Goal: Navigation & Orientation: Find specific page/section

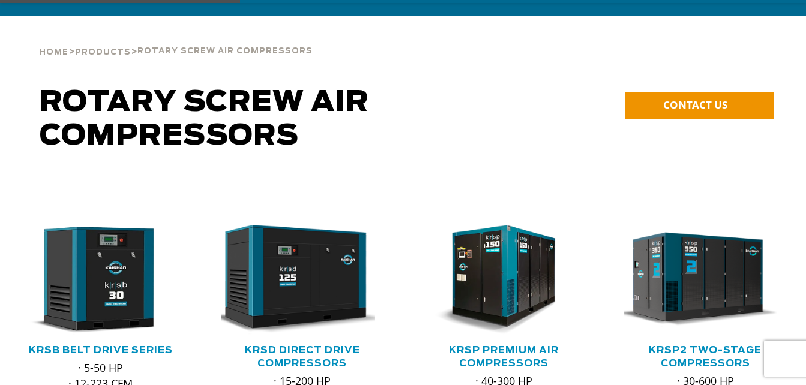
scroll to position [180, 0]
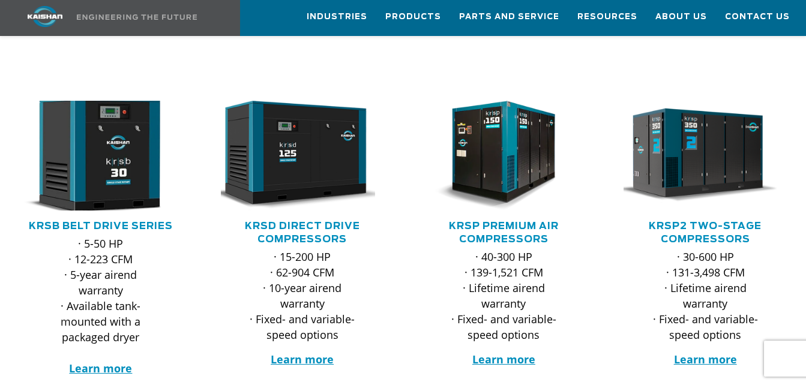
click at [116, 150] on img at bounding box center [91, 155] width 179 height 121
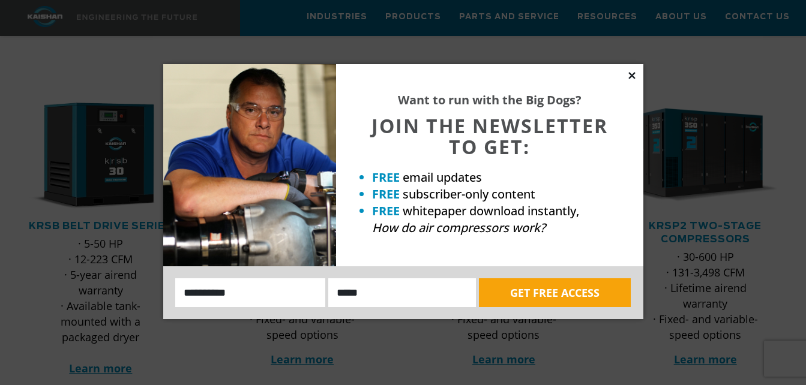
click at [635, 75] on icon at bounding box center [631, 75] width 11 height 11
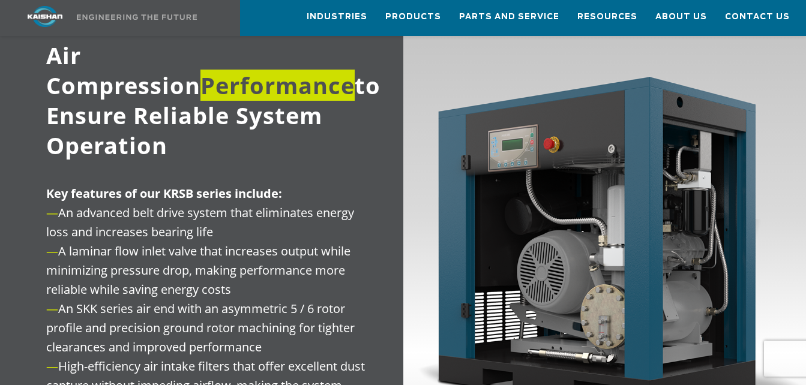
scroll to position [1200, 0]
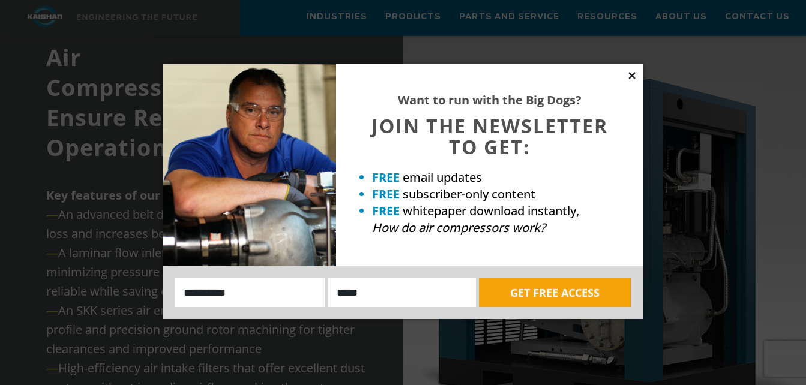
click at [633, 77] on icon at bounding box center [631, 75] width 7 height 7
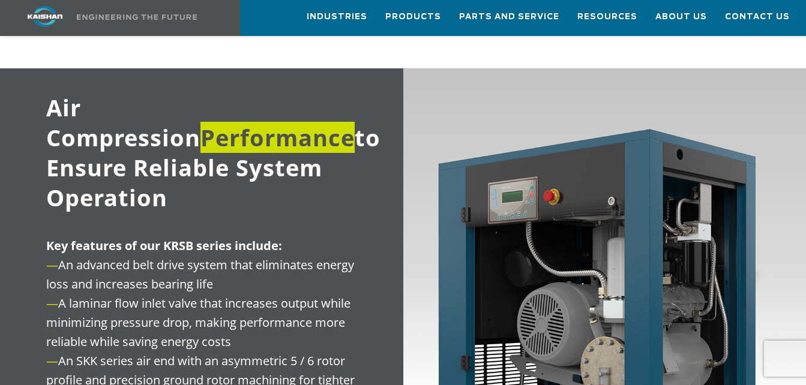
scroll to position [1140, 0]
